Goal: Use online tool/utility: Utilize a website feature to perform a specific function

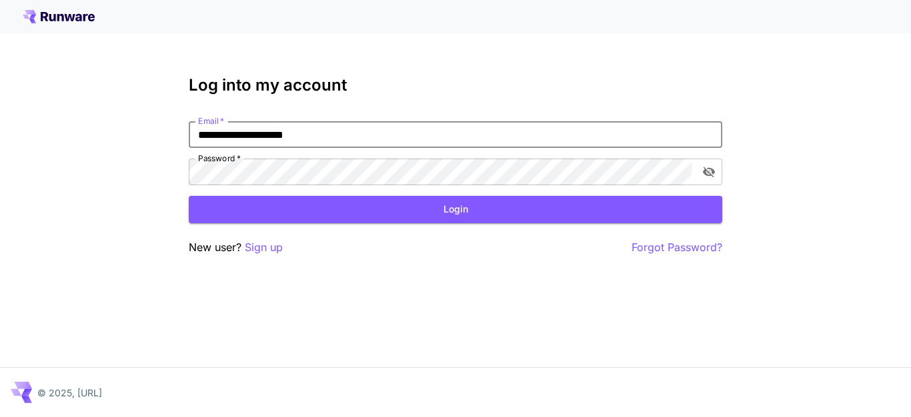
type input "**********"
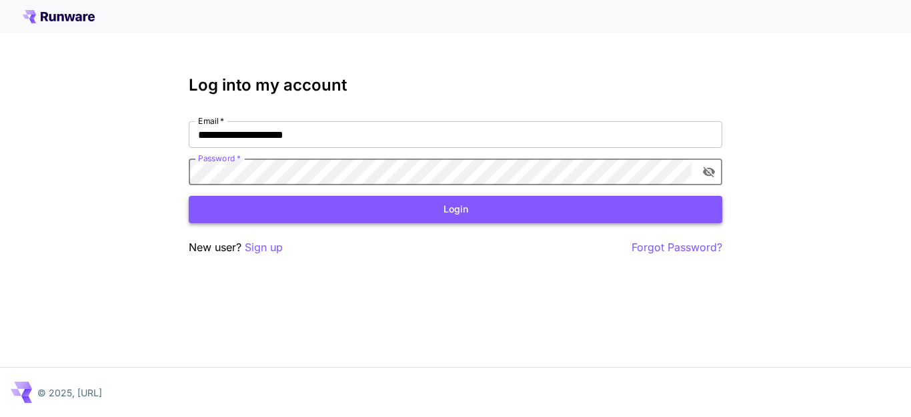
click at [535, 209] on button "Login" at bounding box center [455, 209] width 533 height 27
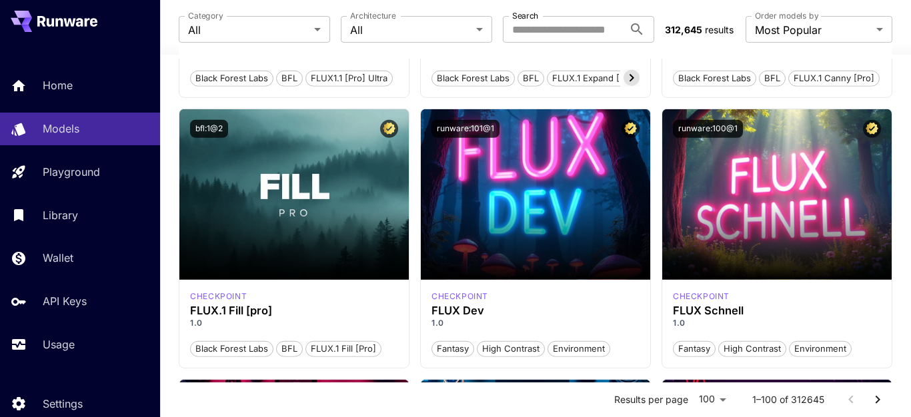
scroll to position [1288, 0]
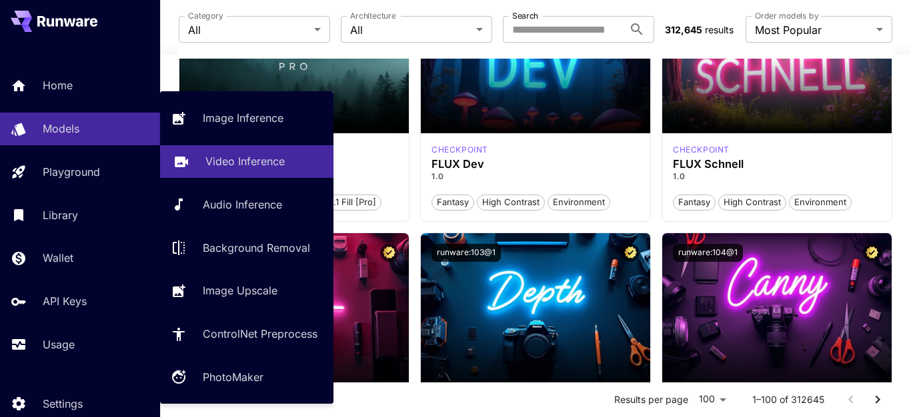
click at [203, 175] on link "Video Inference" at bounding box center [246, 161] width 173 height 33
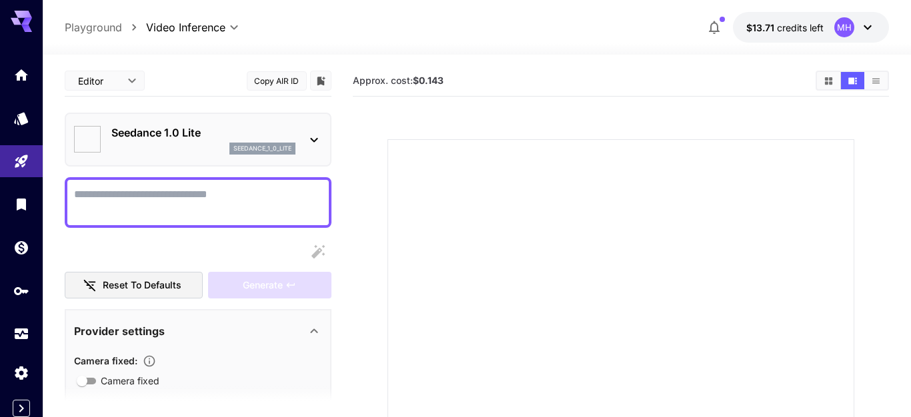
type input "*"
type input "**"
click at [314, 135] on icon at bounding box center [314, 140] width 16 height 16
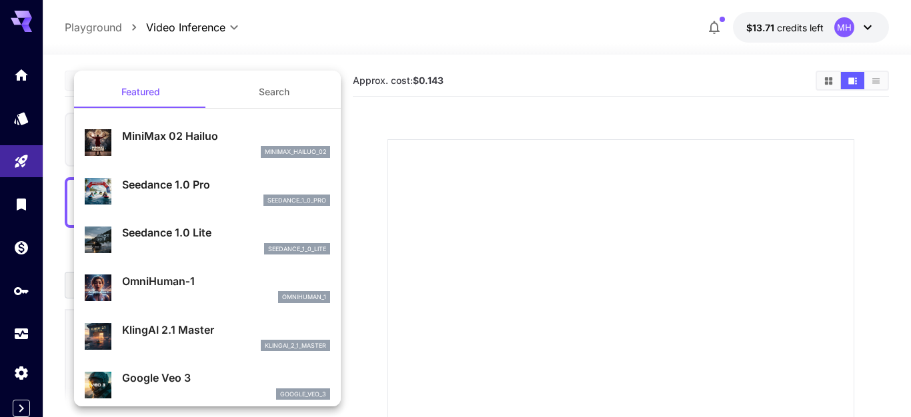
click at [272, 89] on button "Search" at bounding box center [273, 92] width 133 height 32
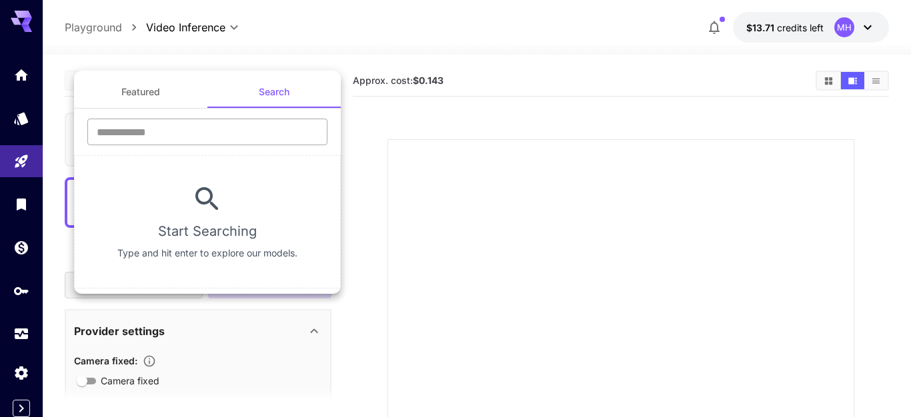
click at [223, 130] on input "text" at bounding box center [207, 132] width 240 height 27
type input "*"
click at [193, 129] on input "text" at bounding box center [207, 132] width 240 height 27
click at [159, 77] on button "Featured" at bounding box center [140, 92] width 133 height 32
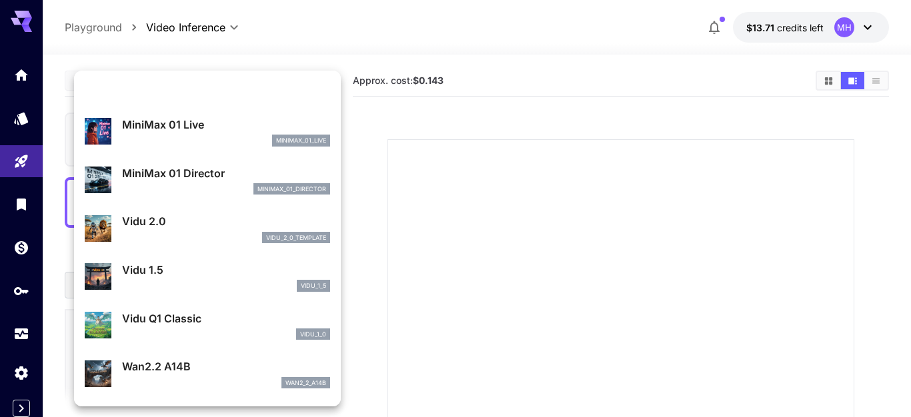
scroll to position [1224, 0]
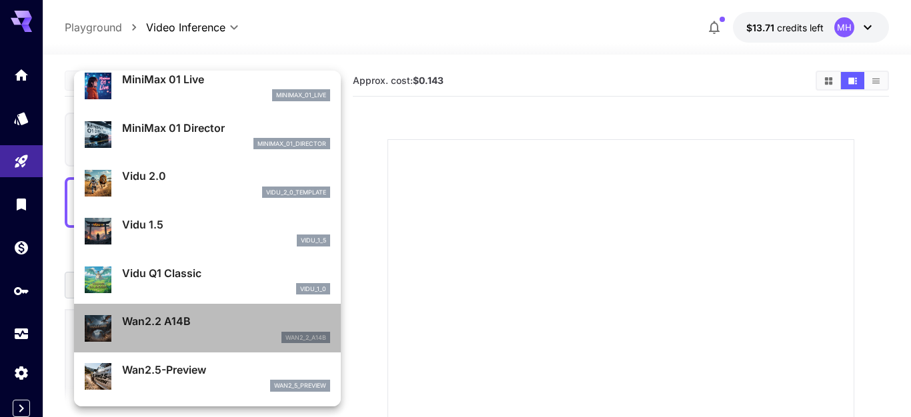
click at [151, 319] on p "Wan2.2 A14B" at bounding box center [226, 321] width 208 height 16
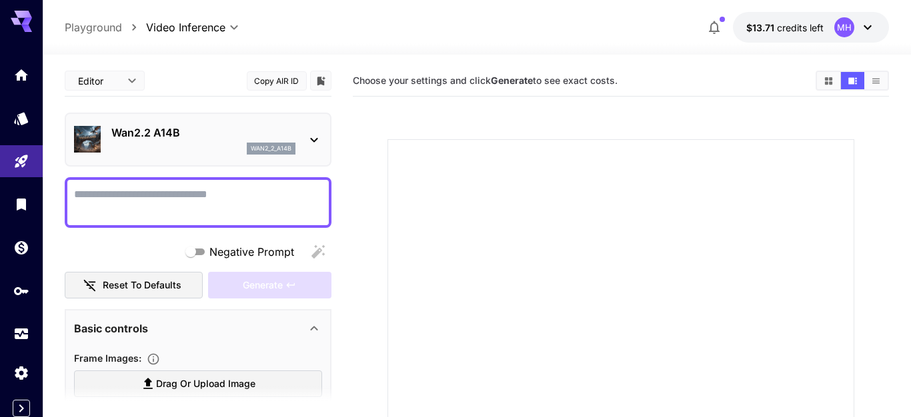
type input "**********"
type input "****"
type input "***"
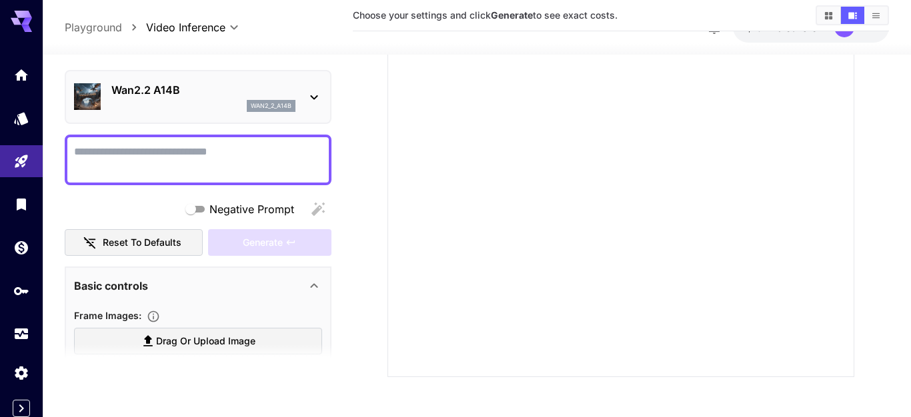
scroll to position [0, 0]
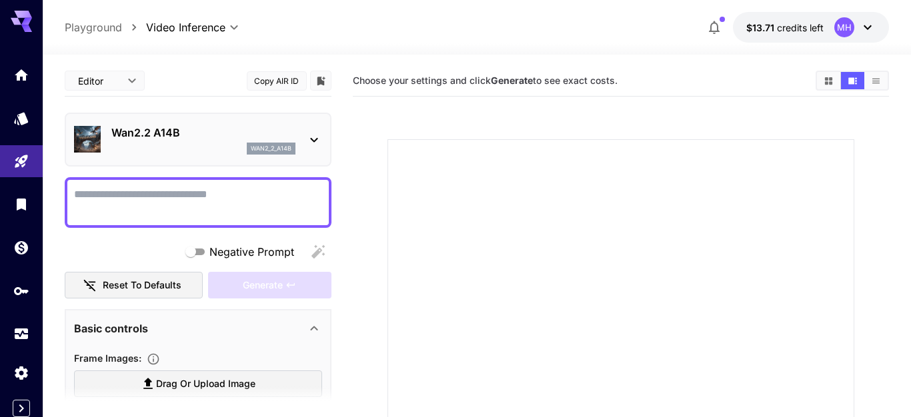
click at [176, 193] on textarea "Negative Prompt" at bounding box center [198, 203] width 248 height 32
paste textarea "**********"
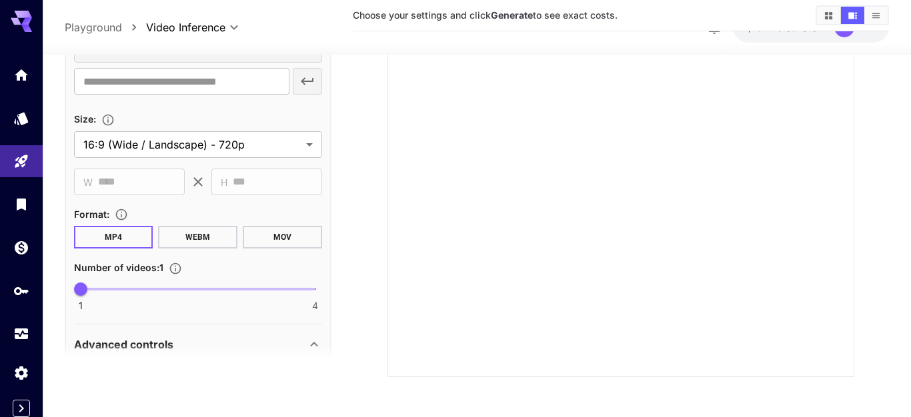
scroll to position [380, 0]
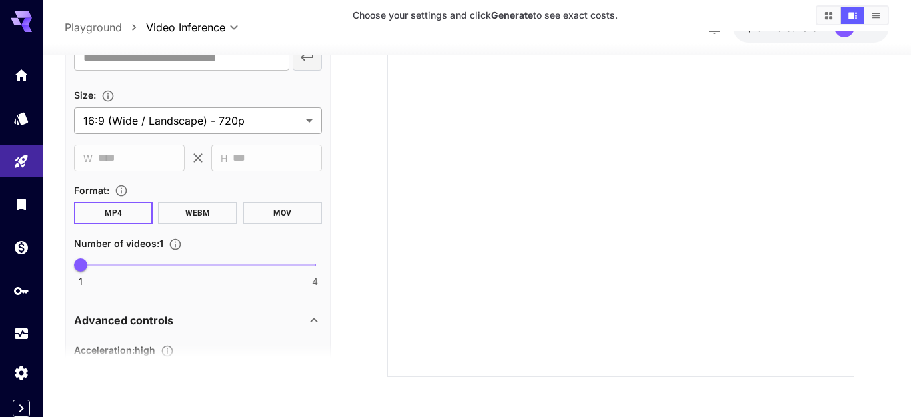
type textarea "**********"
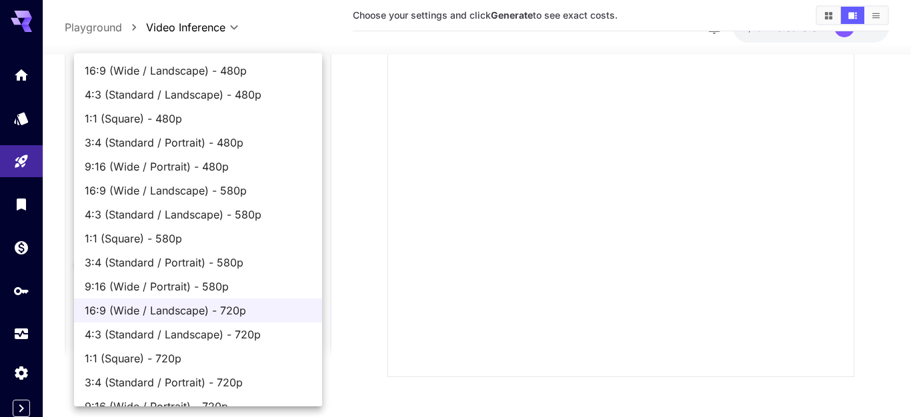
click at [242, 109] on body "**********" at bounding box center [455, 94] width 911 height 646
click at [222, 309] on span "16:9 (Wide / Landscape) - 720p" at bounding box center [198, 311] width 227 height 16
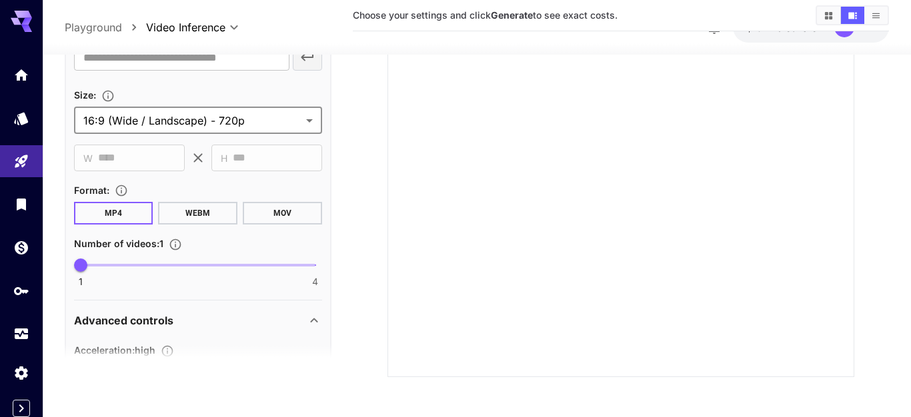
scroll to position [456, 0]
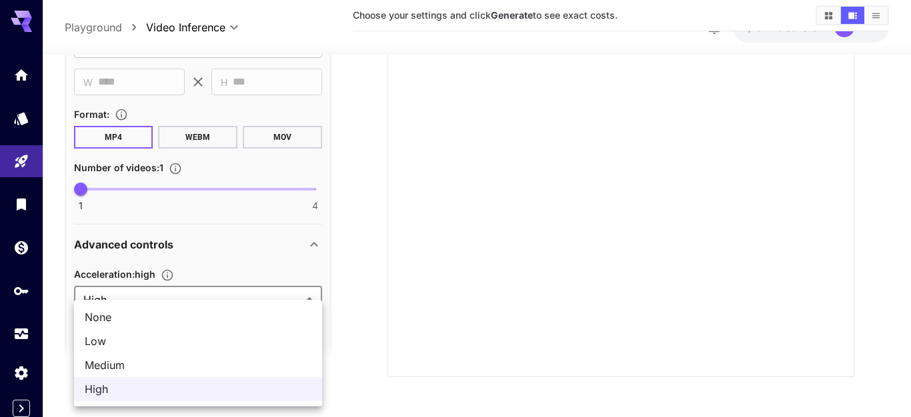
click at [207, 294] on body "**********" at bounding box center [455, 94] width 911 height 646
click at [207, 294] on div at bounding box center [455, 208] width 911 height 417
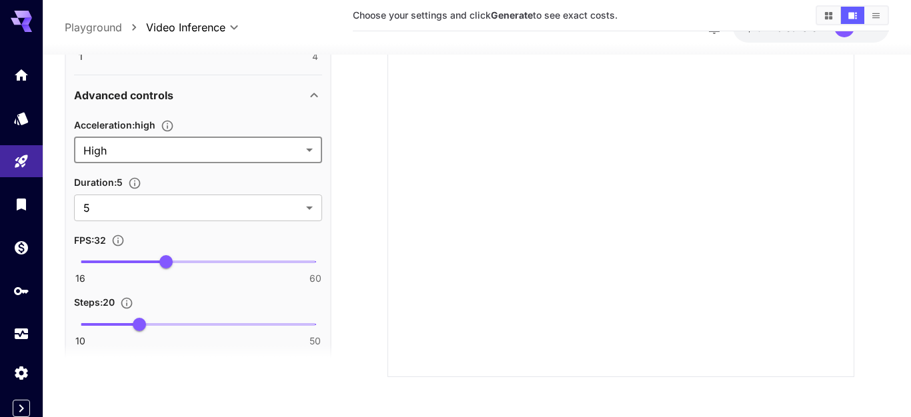
scroll to position [608, 0]
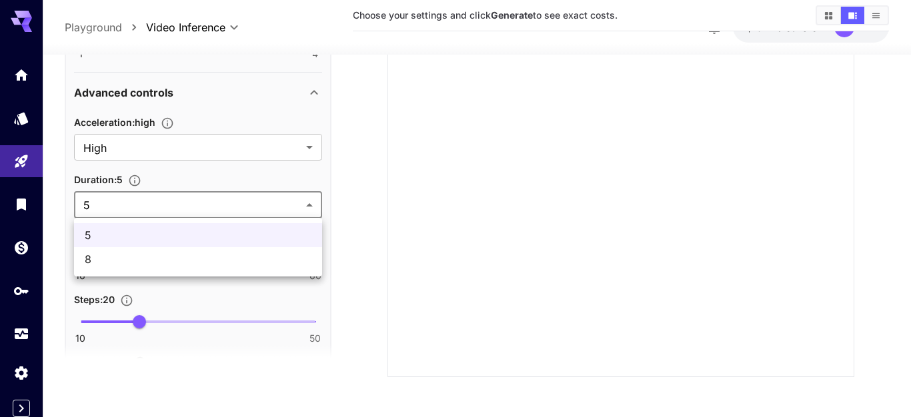
click at [231, 203] on body "**********" at bounding box center [455, 94] width 911 height 646
click at [143, 219] on ul "5 8" at bounding box center [198, 247] width 248 height 59
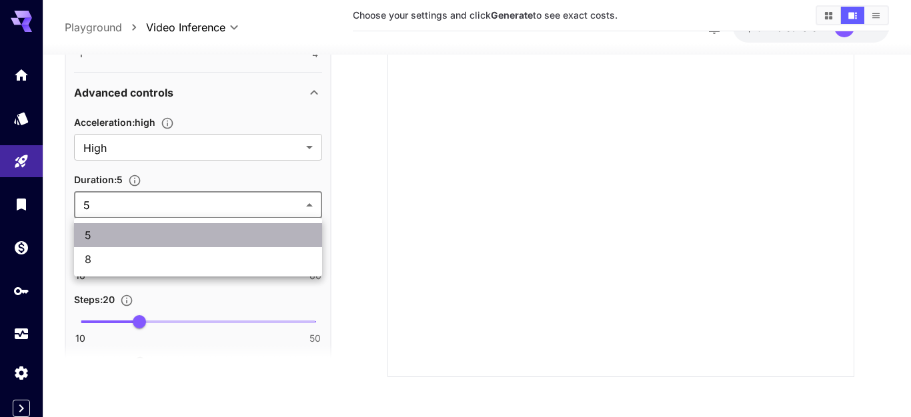
click at [159, 231] on span "5" at bounding box center [198, 235] width 227 height 16
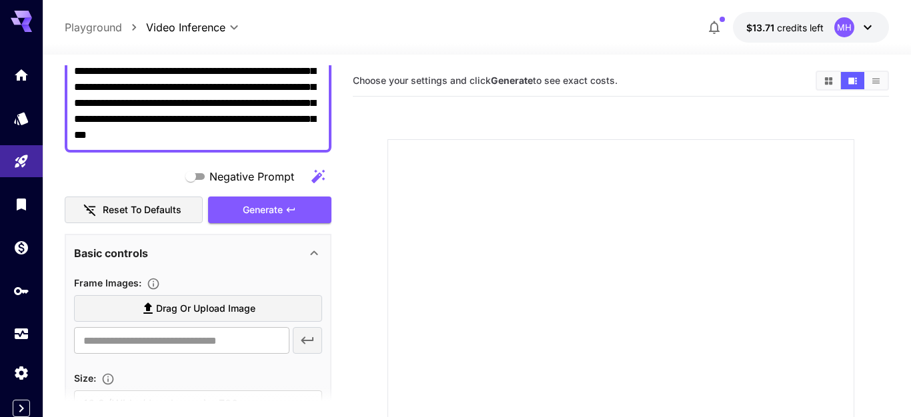
scroll to position [0, 0]
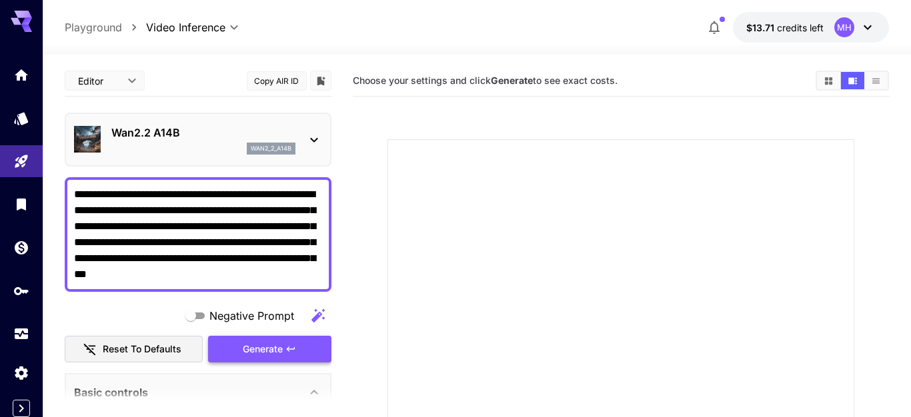
click at [265, 351] on div "Generate" at bounding box center [269, 349] width 123 height 27
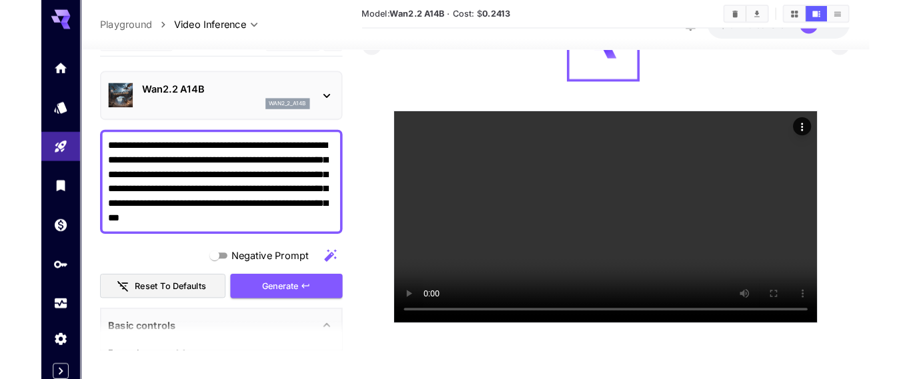
scroll to position [105, 0]
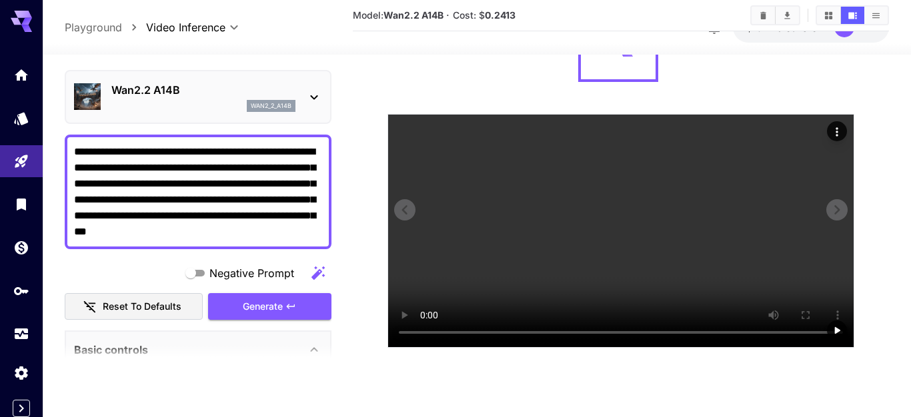
click at [839, 129] on icon "Actions" at bounding box center [836, 131] width 13 height 13
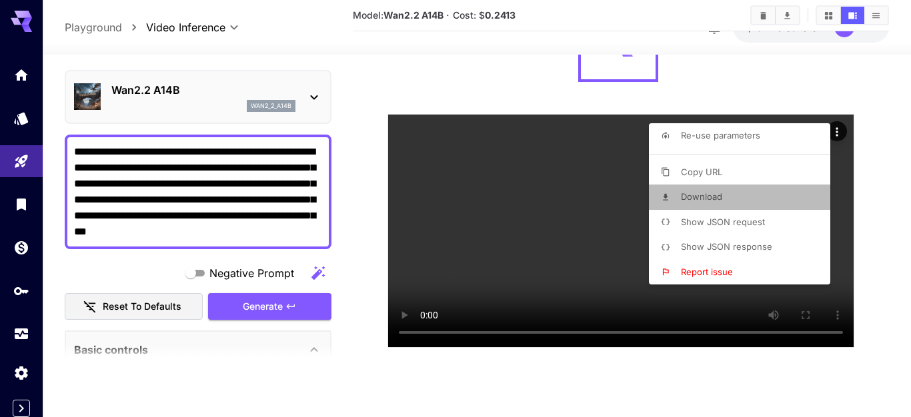
click at [702, 195] on span "Download" at bounding box center [701, 196] width 41 height 11
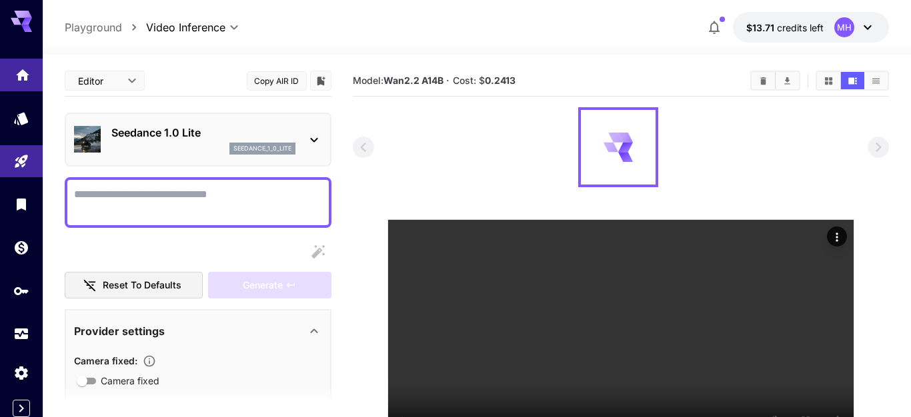
click at [14, 69] on link at bounding box center [21, 75] width 43 height 33
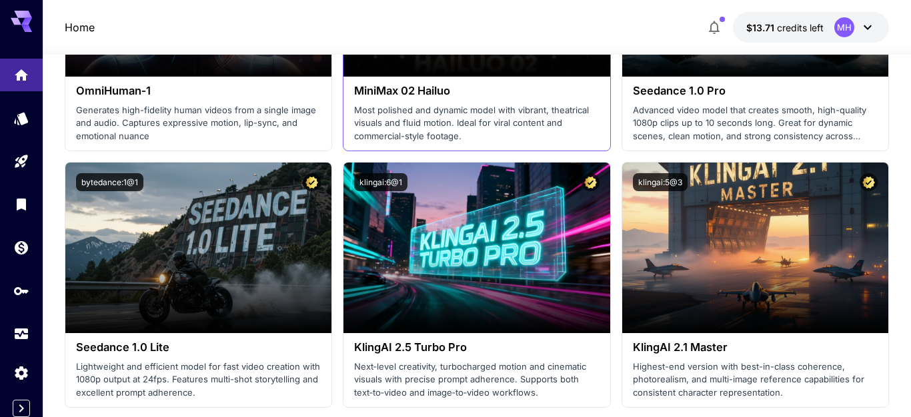
scroll to position [552, 0]
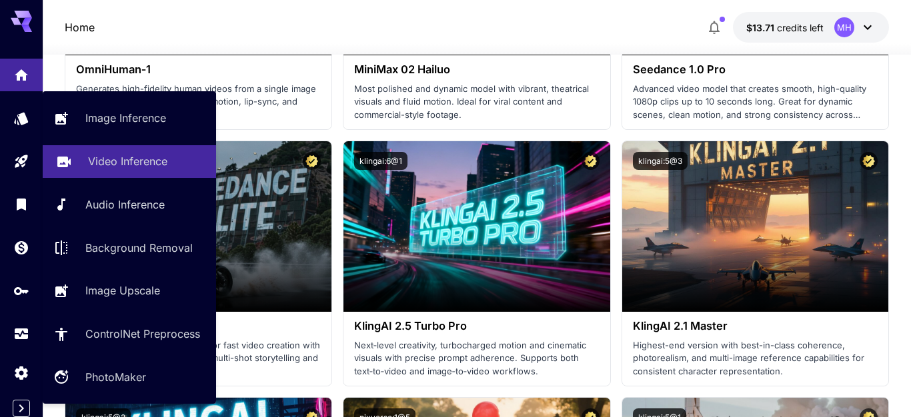
click at [102, 168] on p "Video Inference" at bounding box center [127, 161] width 79 height 16
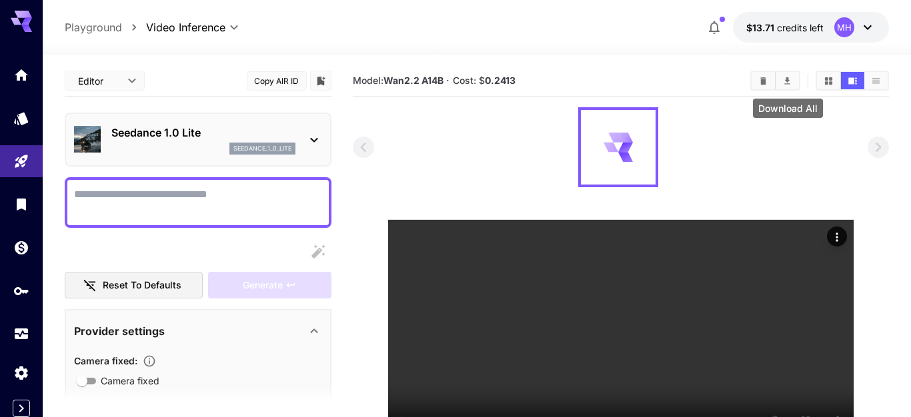
click at [788, 87] on button "Download All" at bounding box center [786, 80] width 23 height 17
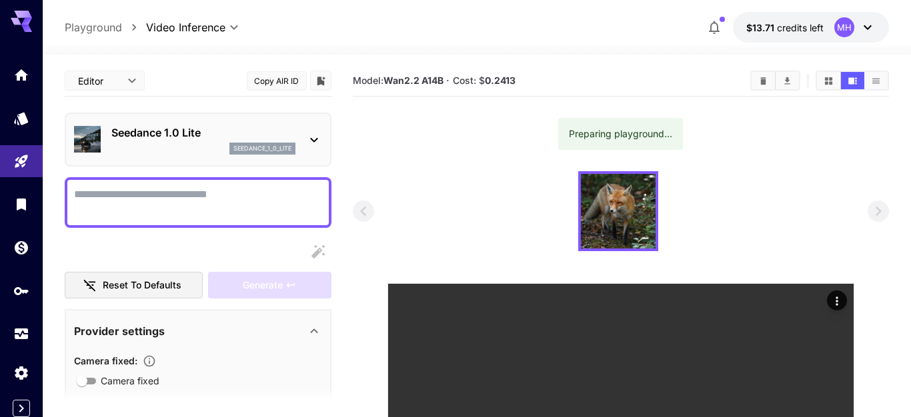
click at [724, 29] on button "button" at bounding box center [714, 27] width 27 height 27
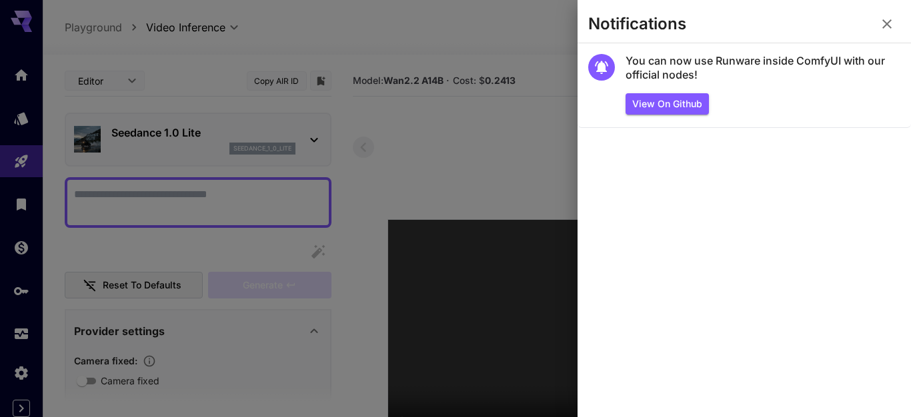
click at [900, 20] on section "Notifications" at bounding box center [743, 27] width 333 height 32
click at [878, 29] on button "button" at bounding box center [886, 24] width 27 height 27
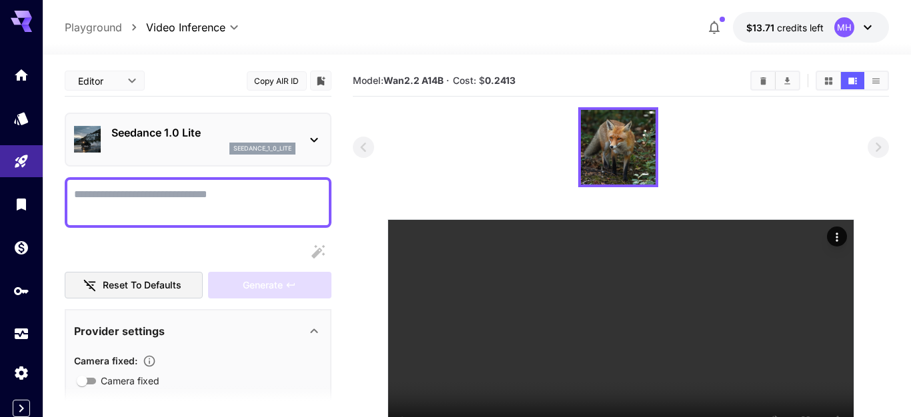
scroll to position [3, 0]
click at [25, 285] on icon "API Keys" at bounding box center [23, 287] width 16 height 16
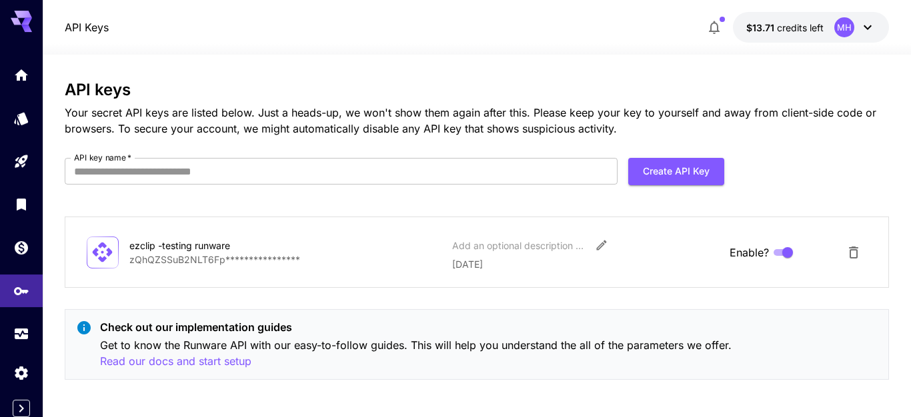
scroll to position [6, 0]
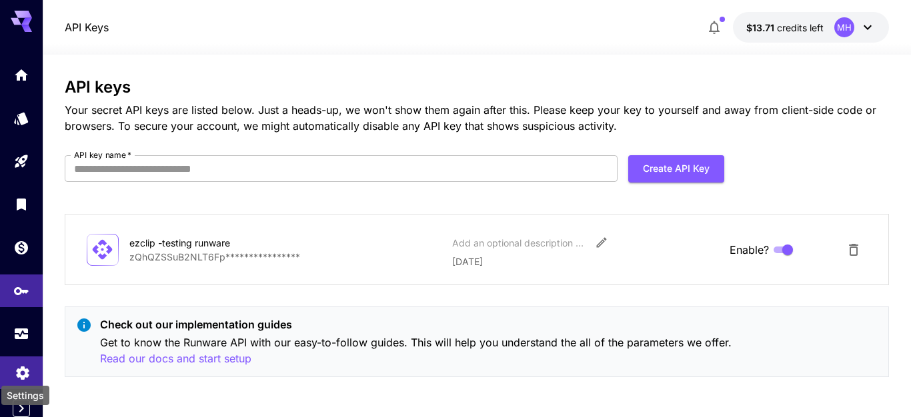
click at [20, 369] on icon "Settings" at bounding box center [23, 369] width 16 height 16
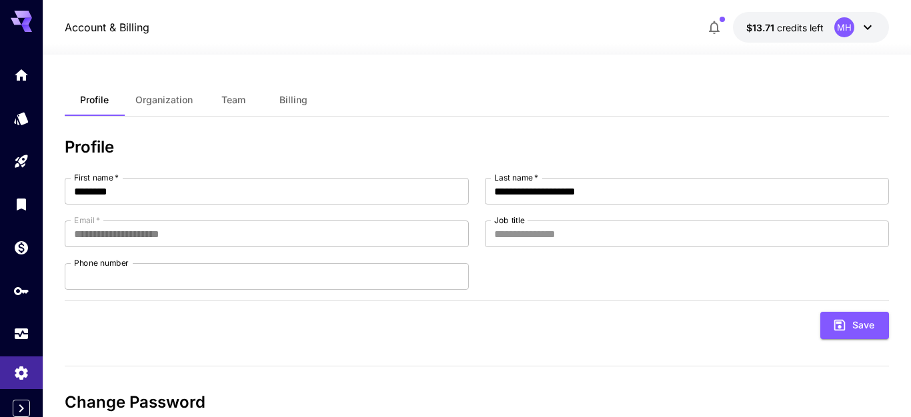
scroll to position [131, 0]
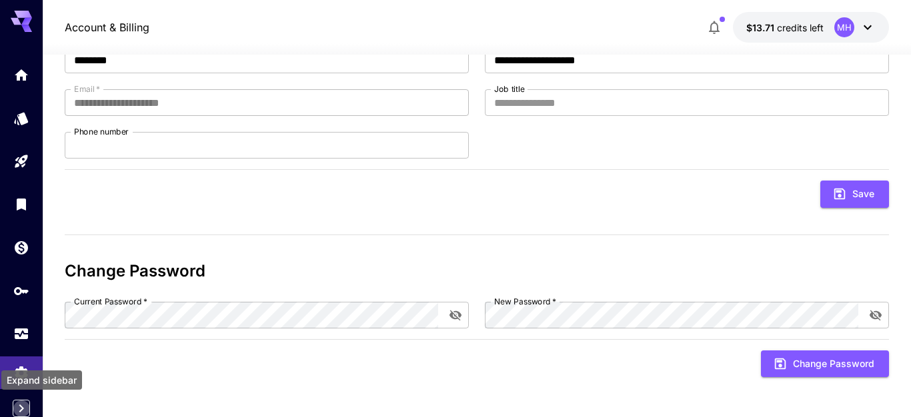
click at [24, 413] on icon "Expand sidebar" at bounding box center [21, 409] width 16 height 16
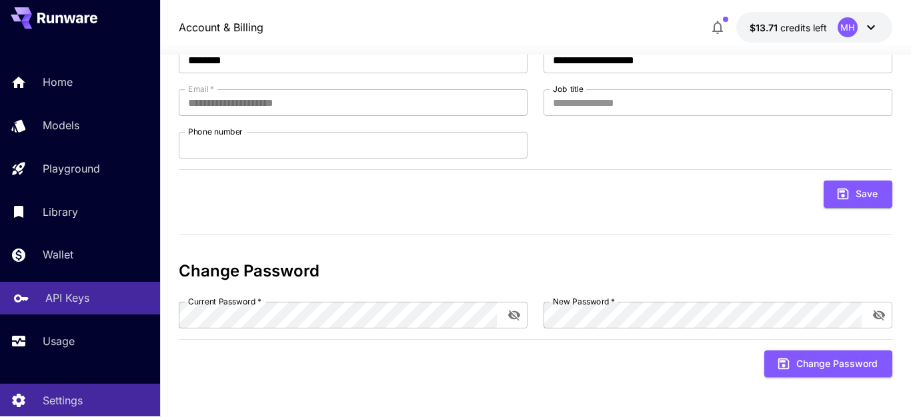
click at [63, 311] on link "API Keys" at bounding box center [80, 298] width 160 height 33
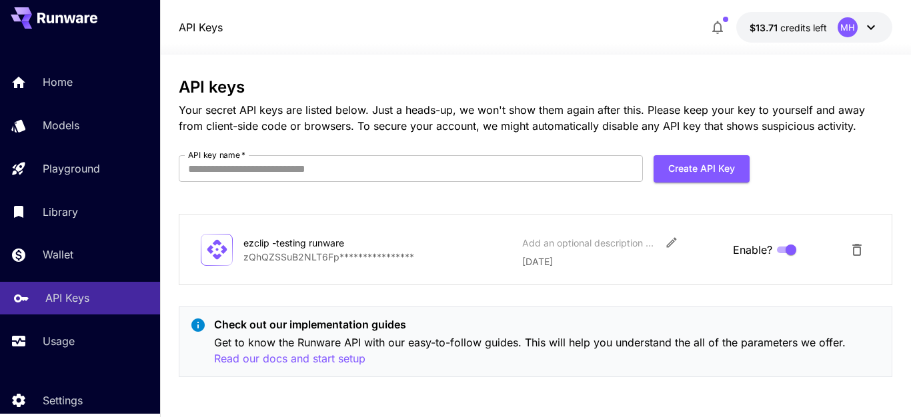
scroll to position [6, 0]
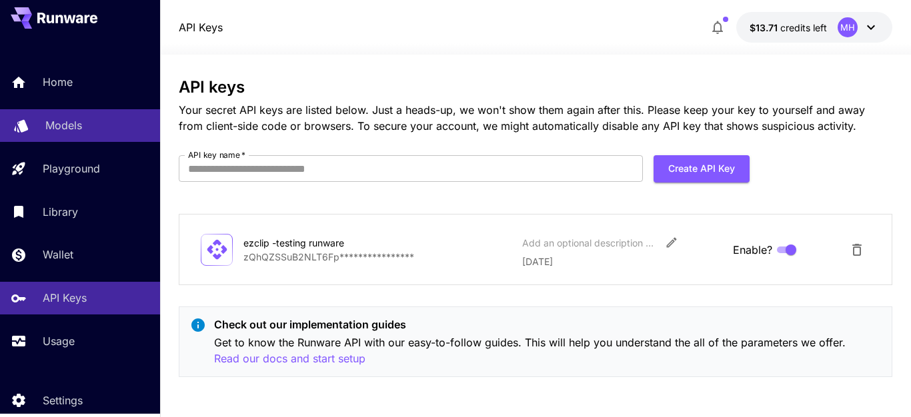
click at [85, 121] on div "Models" at bounding box center [97, 125] width 104 height 16
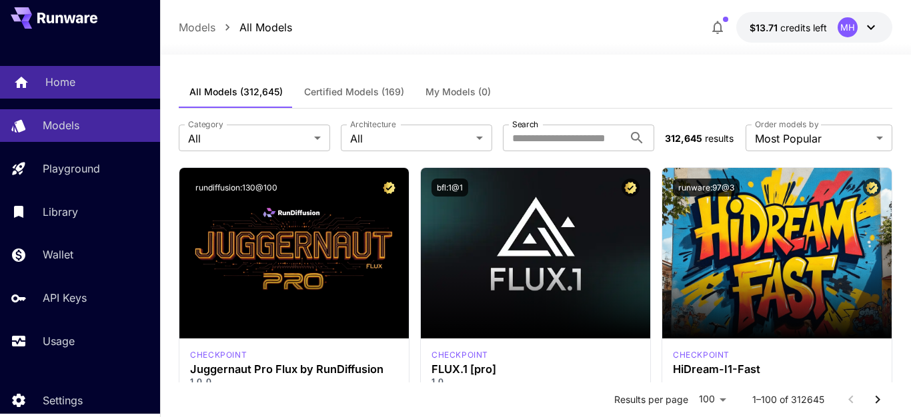
click at [99, 90] on div "Home" at bounding box center [97, 82] width 104 height 16
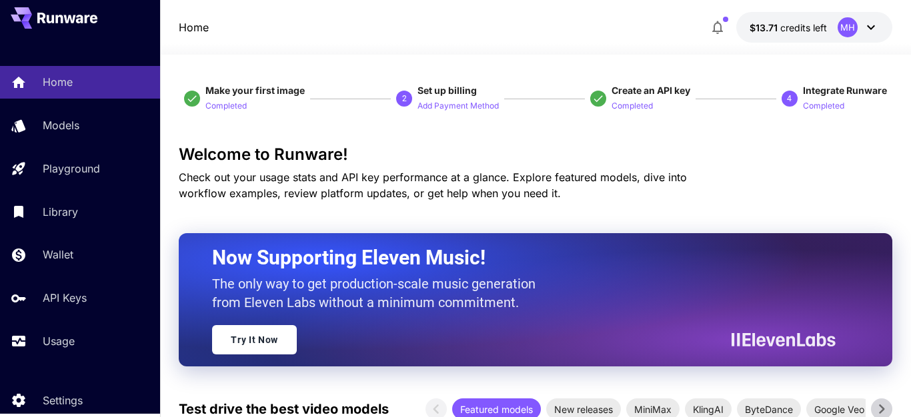
click at [71, 143] on div "Home Models Playground Library Wallet API Keys Usage" at bounding box center [80, 211] width 160 height 291
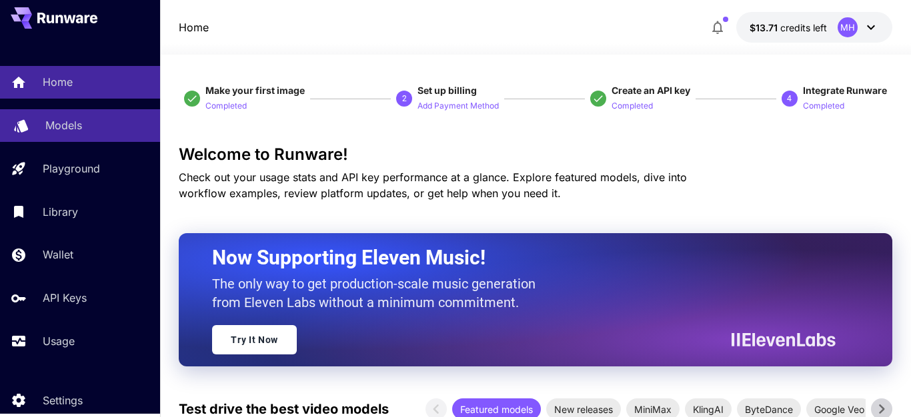
click at [69, 140] on link "Models" at bounding box center [80, 125] width 160 height 33
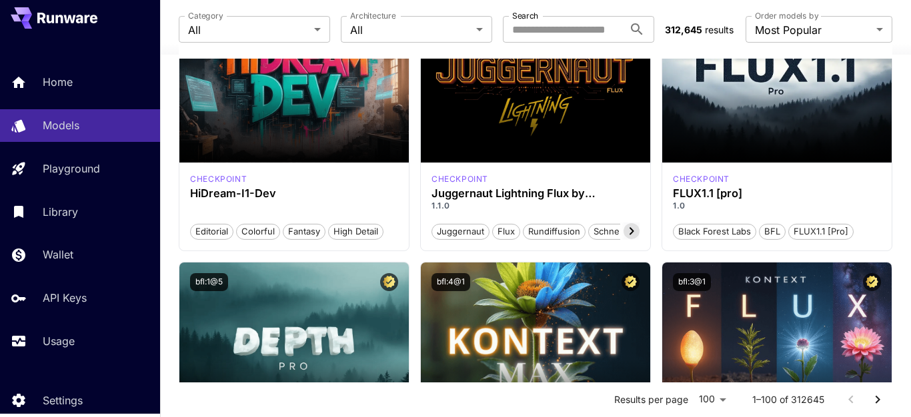
scroll to position [644, 0]
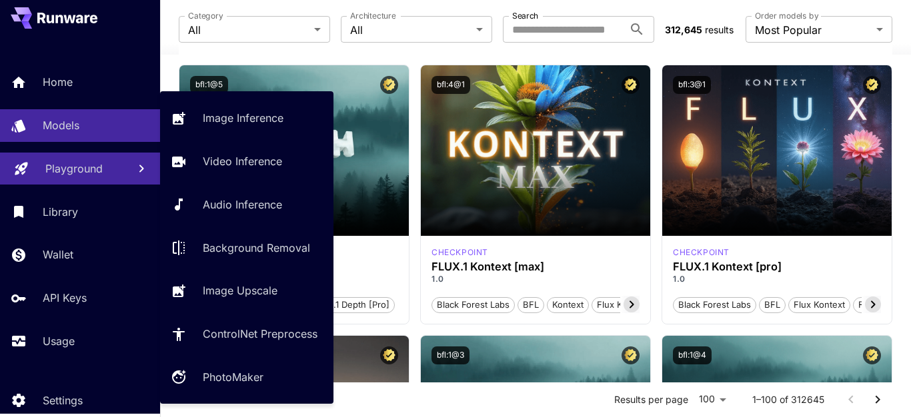
click at [71, 158] on link "Playground" at bounding box center [80, 169] width 160 height 33
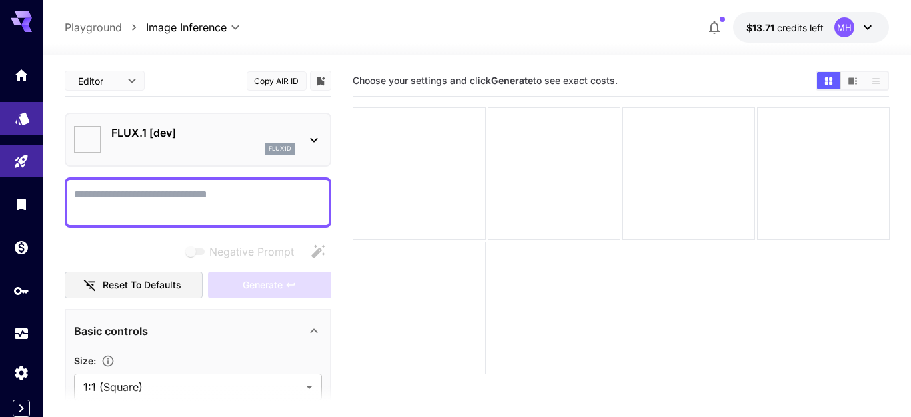
type input "**********"
click at [5, 66] on link at bounding box center [21, 75] width 43 height 33
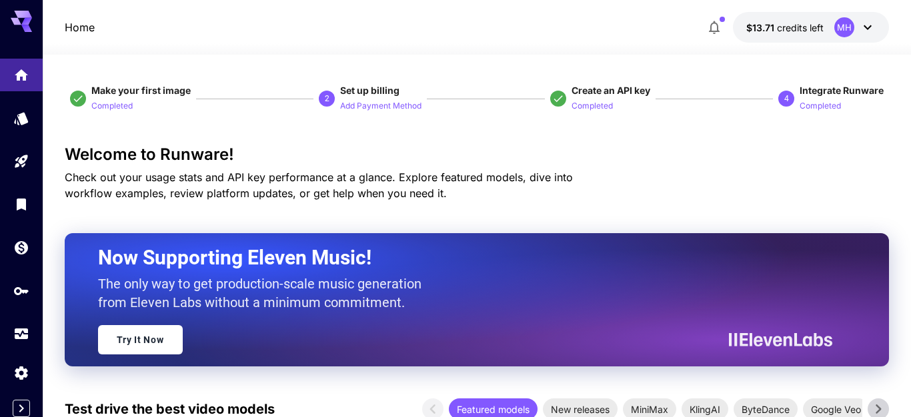
click at [17, 132] on div at bounding box center [21, 204] width 43 height 291
click at [31, 253] on link at bounding box center [21, 247] width 43 height 33
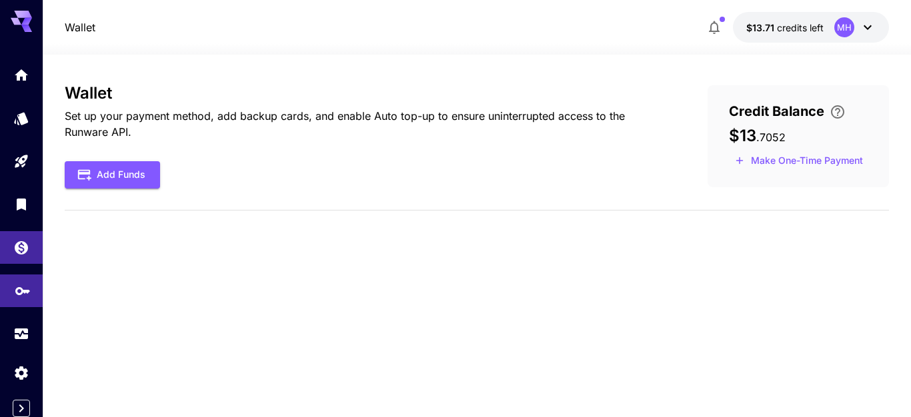
click at [33, 278] on link at bounding box center [21, 291] width 43 height 33
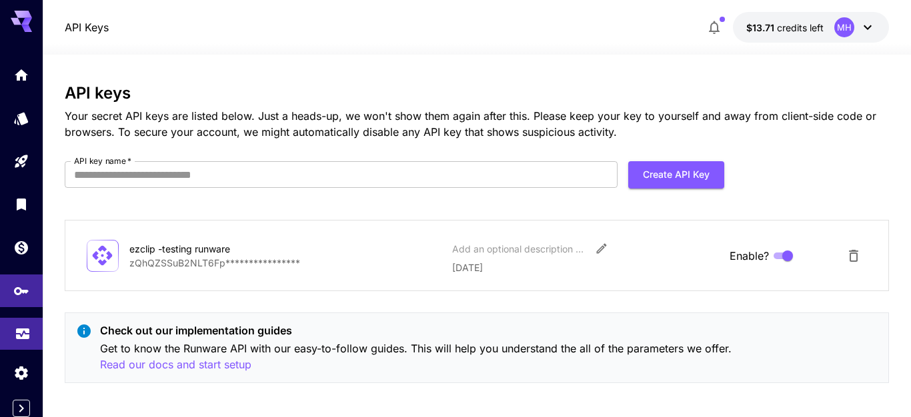
click at [21, 339] on link at bounding box center [21, 334] width 43 height 33
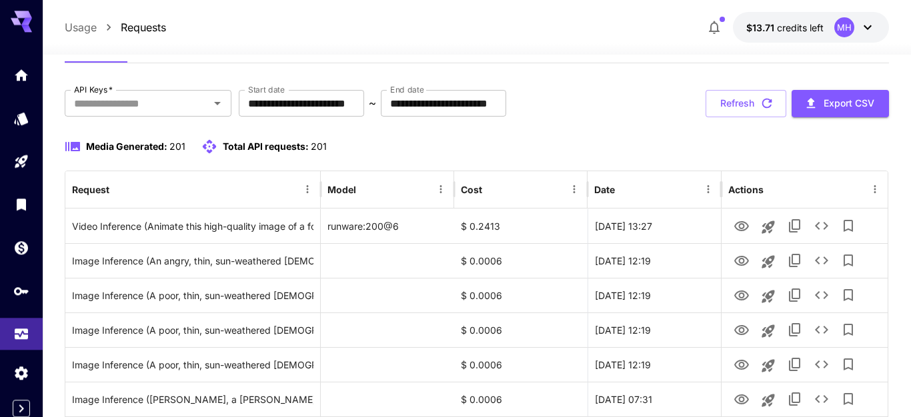
scroll to position [92, 0]
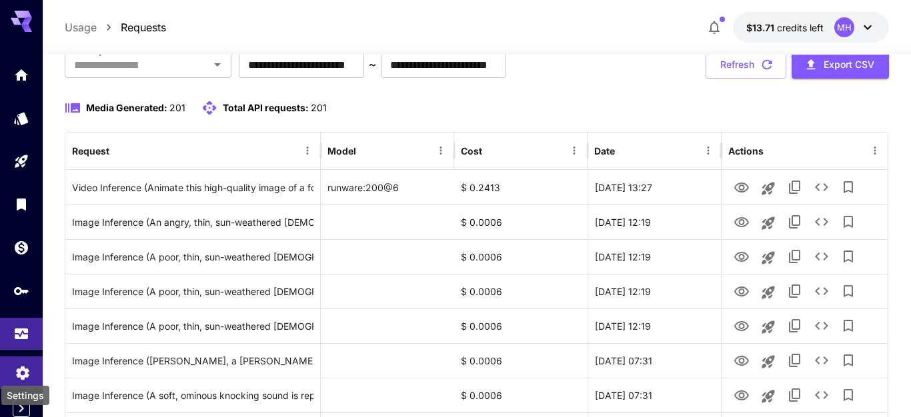
click at [21, 367] on icon "Settings" at bounding box center [22, 369] width 13 height 13
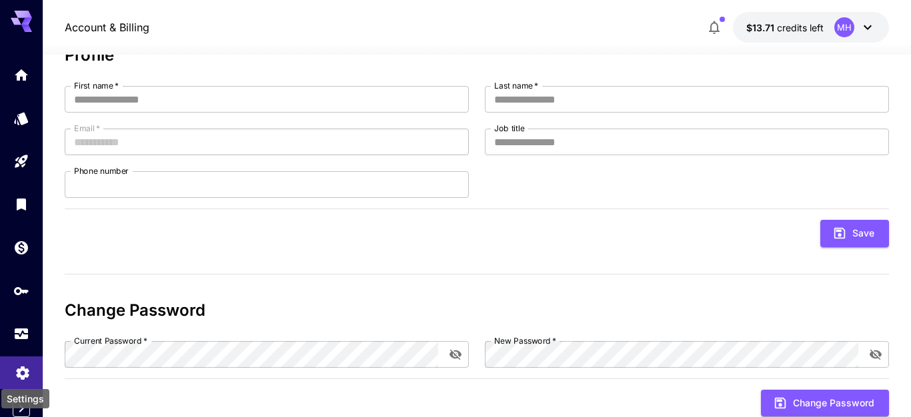
type input "********"
type input "**********"
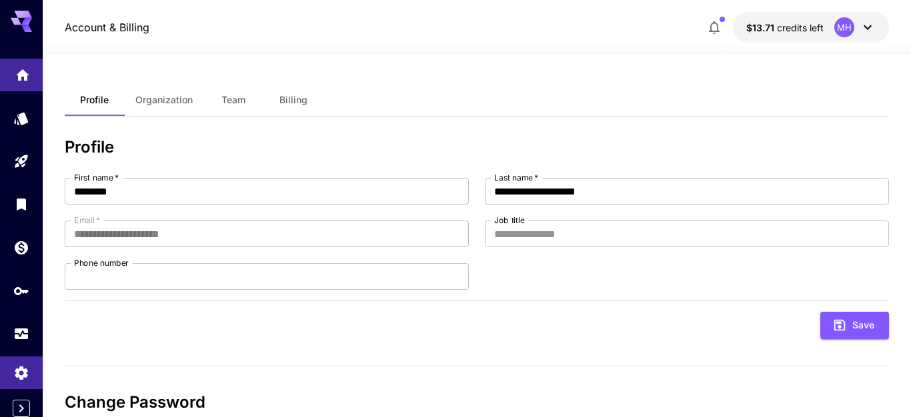
click at [16, 80] on link at bounding box center [21, 75] width 43 height 33
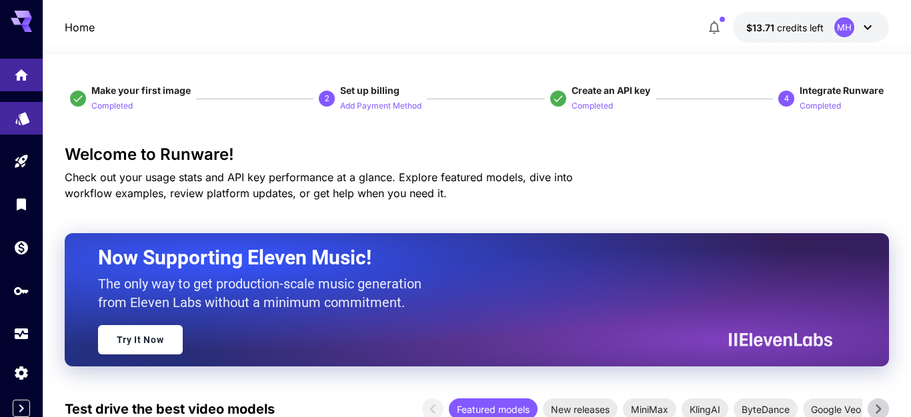
click at [14, 121] on link at bounding box center [21, 118] width 43 height 33
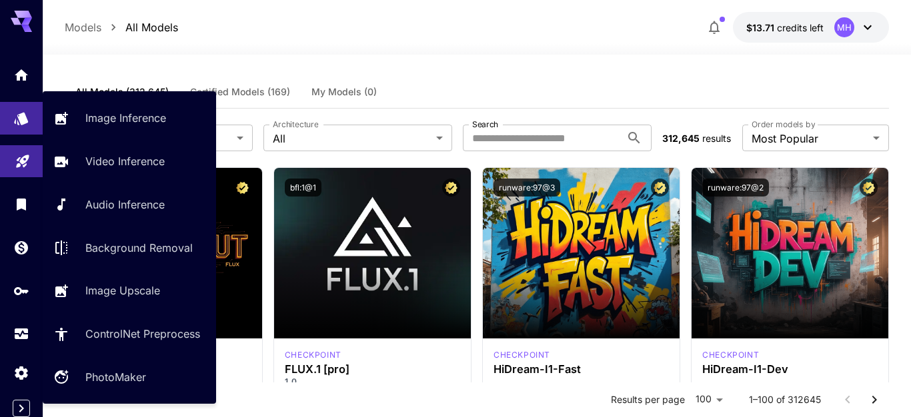
click at [13, 165] on link at bounding box center [21, 161] width 43 height 33
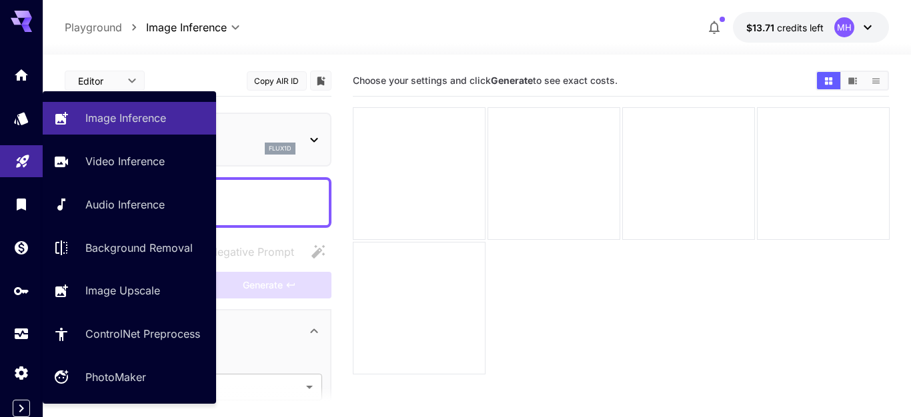
type input "**********"
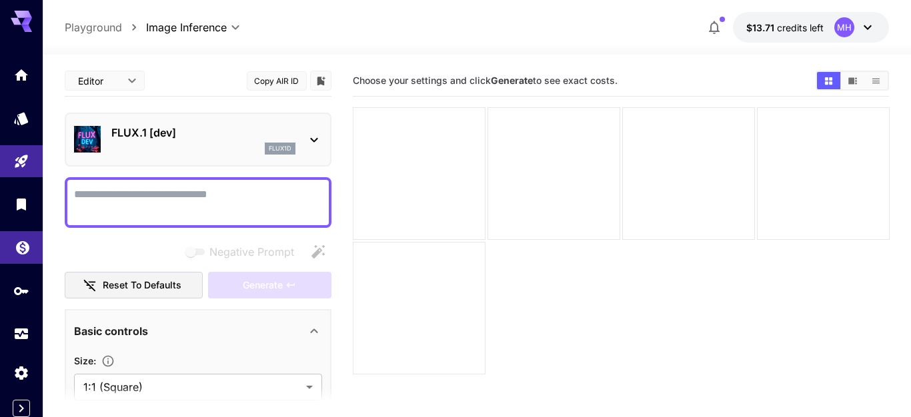
click at [27, 238] on icon "Wallet" at bounding box center [23, 244] width 16 height 16
